Goal: Check status: Check status

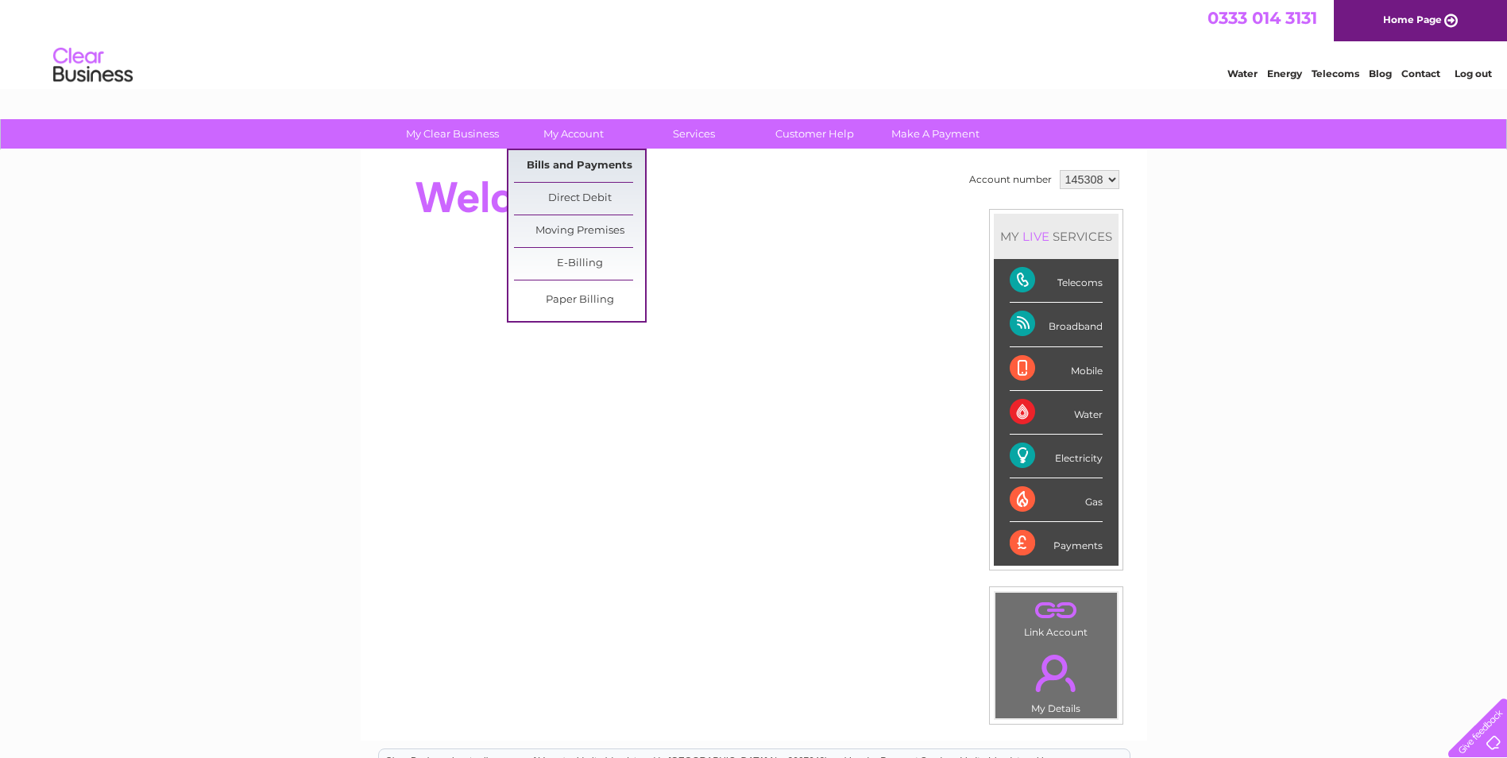
click at [569, 154] on link "Bills and Payments" at bounding box center [579, 166] width 131 height 32
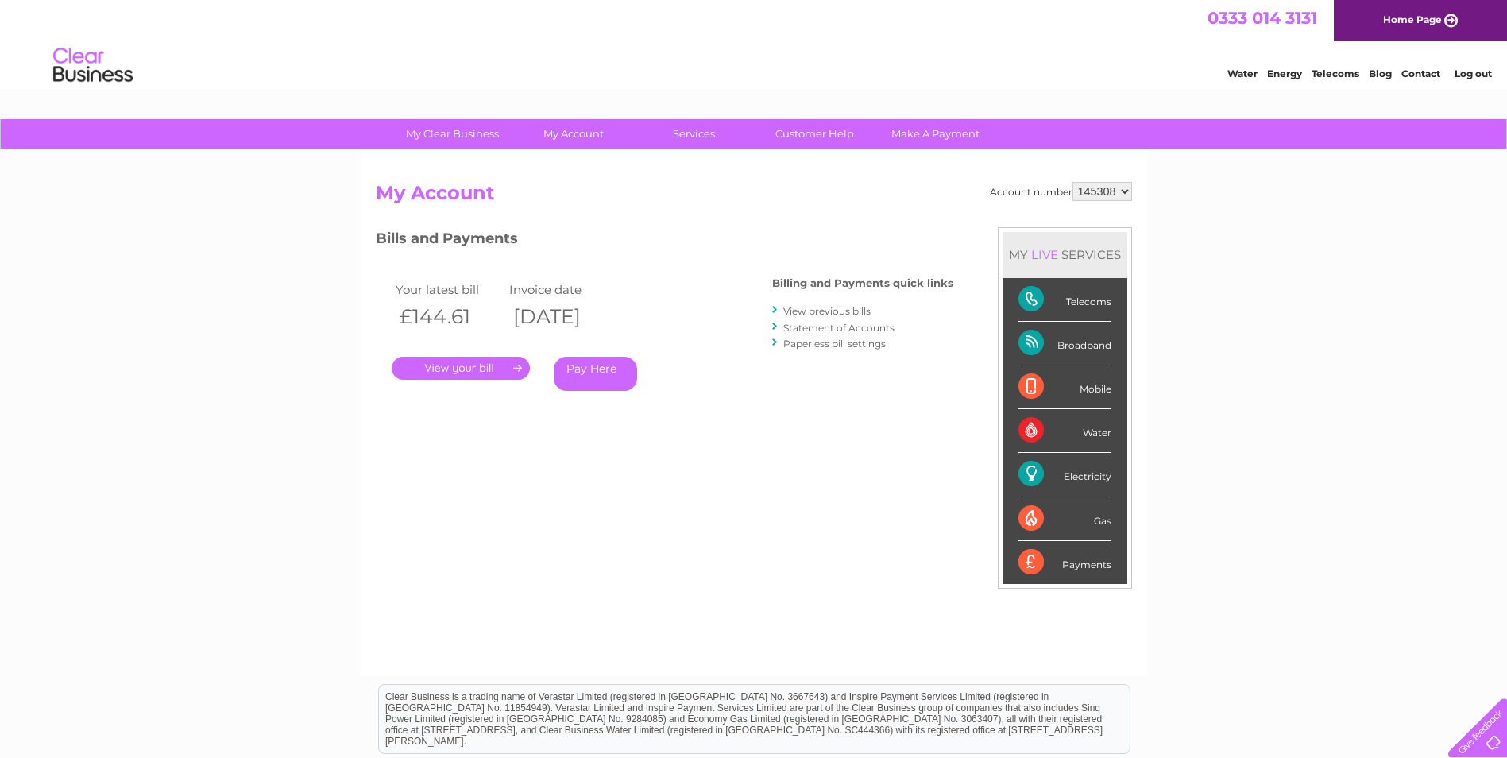
click at [455, 368] on link "." at bounding box center [461, 368] width 138 height 23
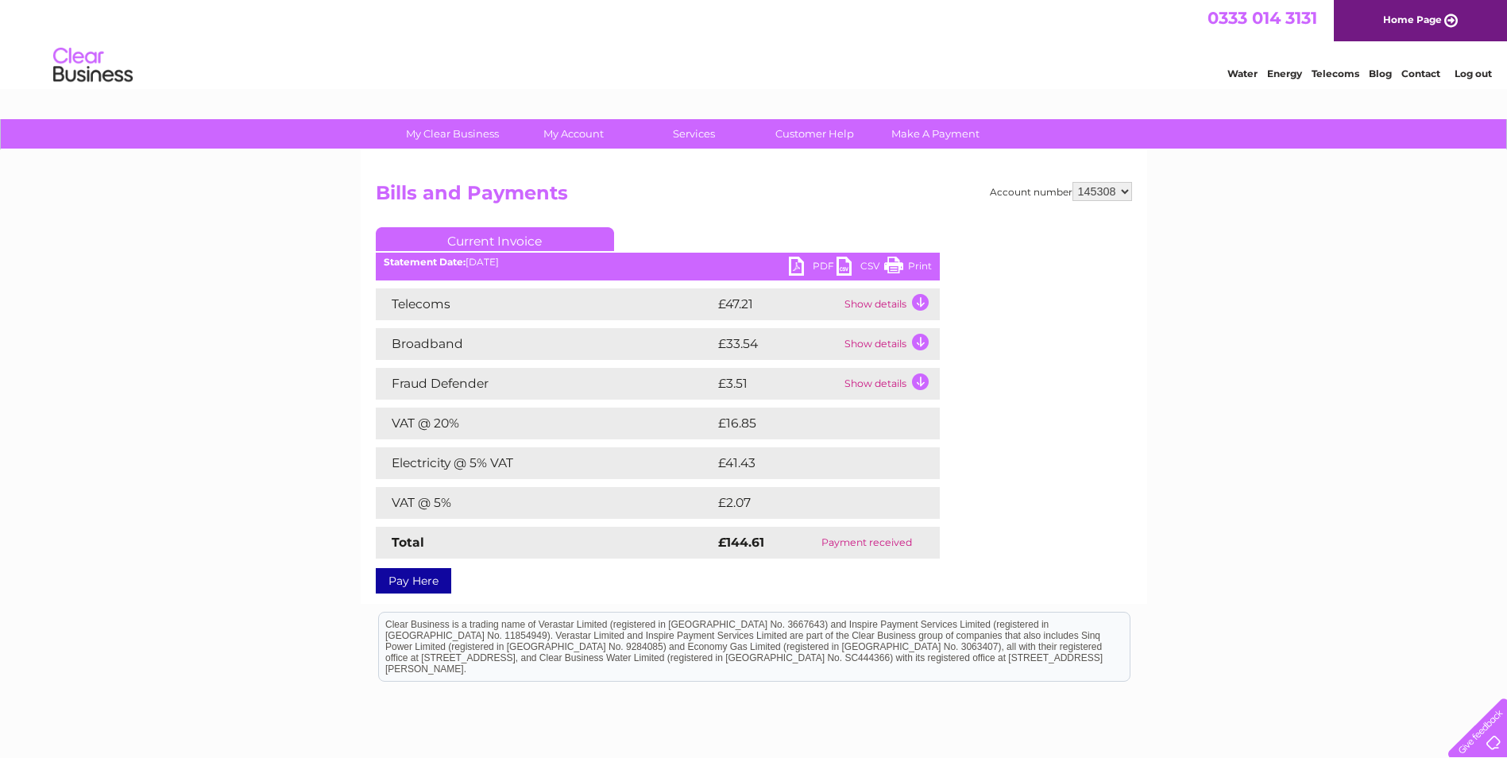
drag, startPoint x: 912, startPoint y: 345, endPoint x: 873, endPoint y: 340, distance: 40.0
click at [873, 340] on td "Show details" at bounding box center [890, 344] width 99 height 32
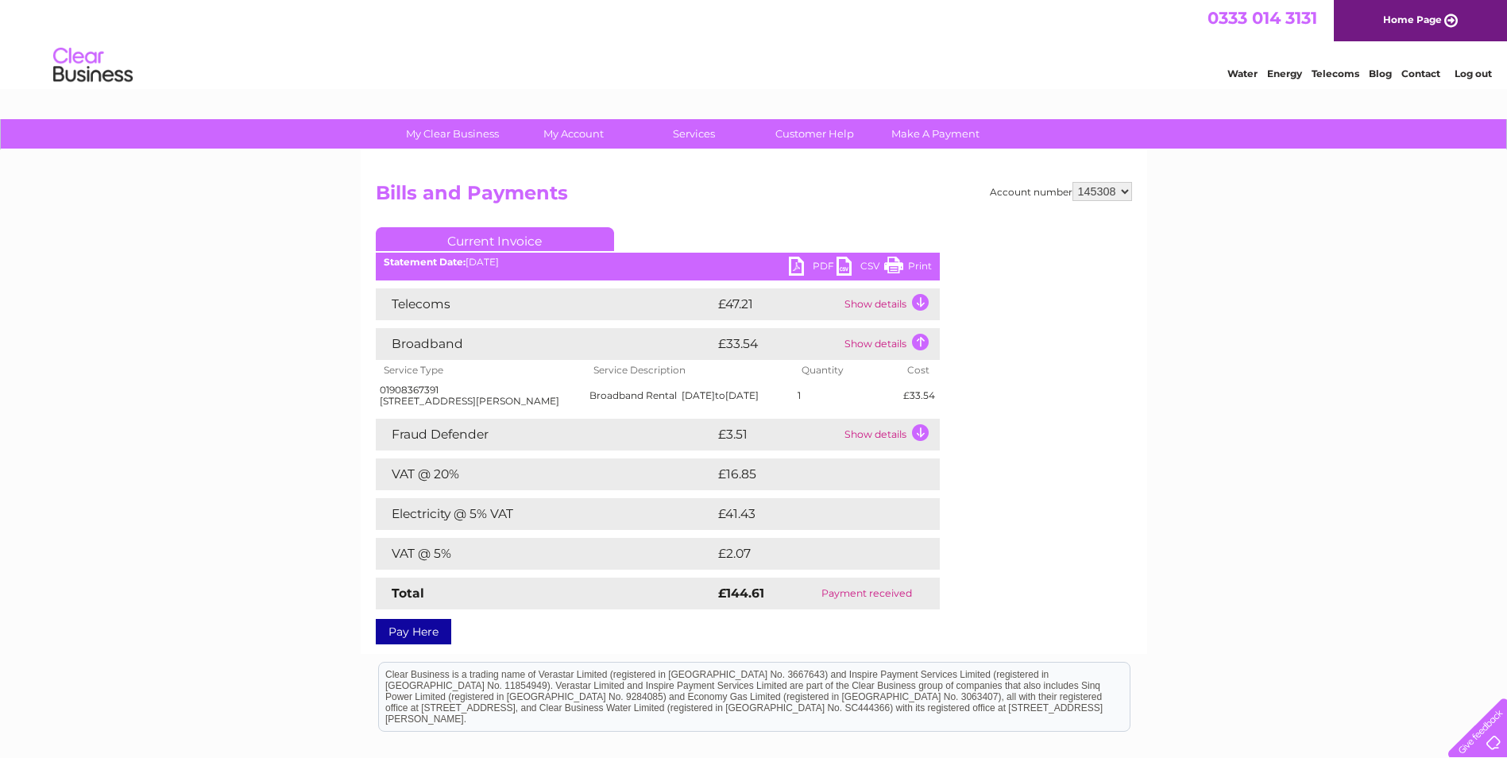
click at [1046, 441] on div "Account number 145308 Bills and Payments Current Invoice PDF CSV Print" at bounding box center [754, 410] width 756 height 456
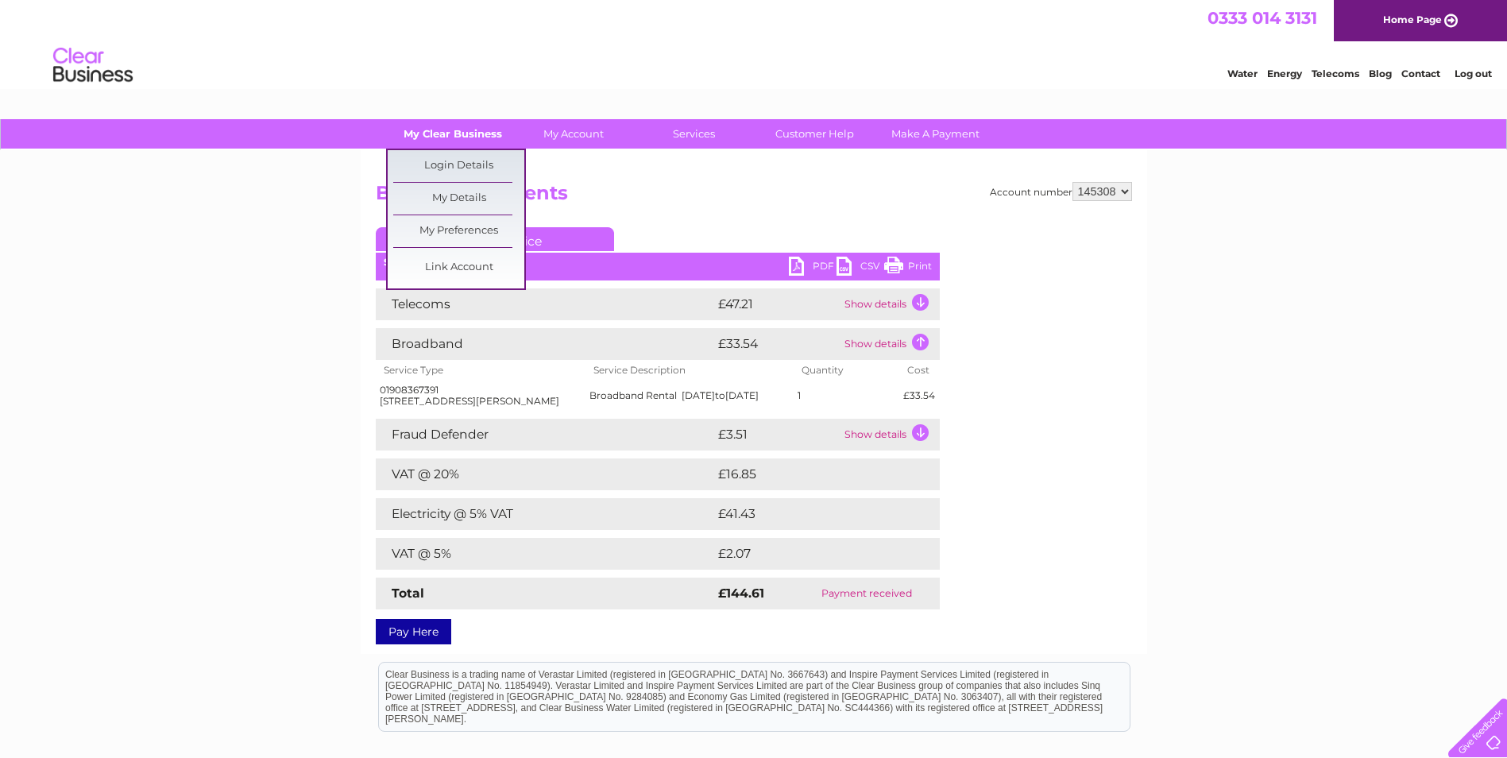
click at [466, 130] on link "My Clear Business" at bounding box center [452, 133] width 131 height 29
